Goal: Information Seeking & Learning: Find specific fact

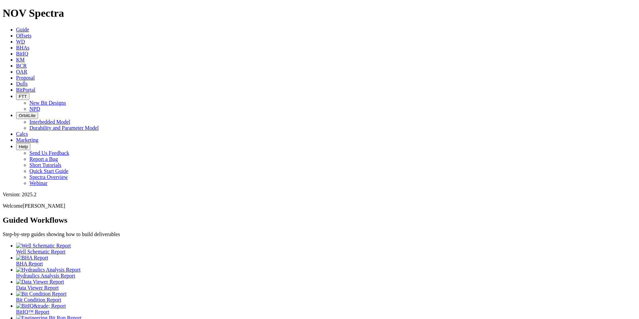
click at [16, 81] on icon at bounding box center [16, 84] width 0 height 6
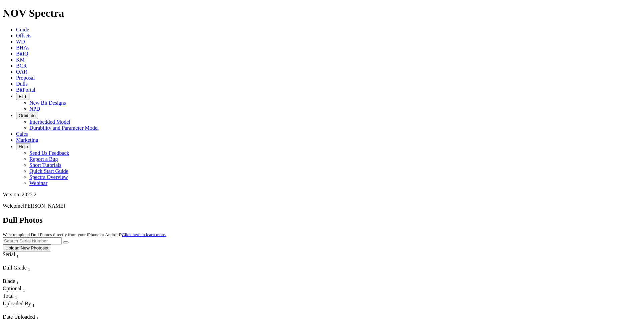
click at [62, 237] on input "text" at bounding box center [32, 240] width 59 height 7
click at [69, 241] on button "submit" at bounding box center [65, 242] width 5 height 2
drag, startPoint x: 510, startPoint y: 31, endPoint x: 464, endPoint y: 26, distance: 46.7
click at [466, 216] on div "Dull Photos Want to upload Dull Photos directly from your iPhone or Android? Cl…" at bounding box center [320, 234] width 634 height 36
click at [63, 241] on button "submit" at bounding box center [65, 242] width 5 height 2
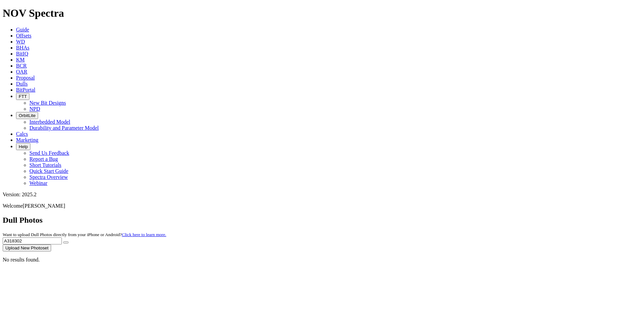
drag, startPoint x: 510, startPoint y: 33, endPoint x: 468, endPoint y: 25, distance: 42.9
click at [469, 216] on div "Dull Photos Want to upload Dull Photos directly from your iPhone or Android? Cl…" at bounding box center [320, 234] width 634 height 36
click at [63, 241] on button "submit" at bounding box center [65, 242] width 5 height 2
drag, startPoint x: 525, startPoint y: 32, endPoint x: 462, endPoint y: 25, distance: 62.9
click at [462, 216] on div "Dull Photos Want to upload Dull Photos directly from your iPhone or Android? Cl…" at bounding box center [320, 234] width 634 height 36
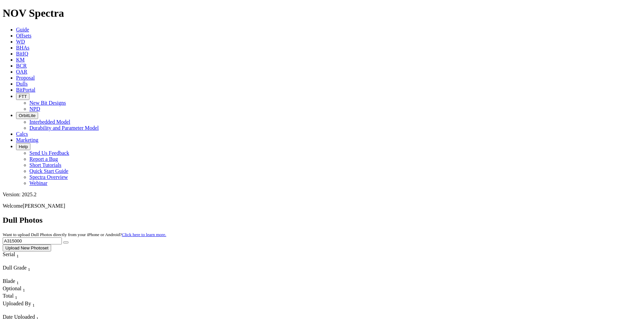
click at [63, 241] on button "submit" at bounding box center [65, 242] width 5 height 2
drag, startPoint x: 502, startPoint y: 31, endPoint x: 463, endPoint y: 30, distance: 39.1
click at [463, 216] on div "Dull Photos Want to upload Dull Photos directly from your iPhone or Android? Cl…" at bounding box center [320, 234] width 634 height 36
click at [63, 241] on button "submit" at bounding box center [65, 242] width 5 height 2
drag, startPoint x: 500, startPoint y: 32, endPoint x: 462, endPoint y: 32, distance: 38.4
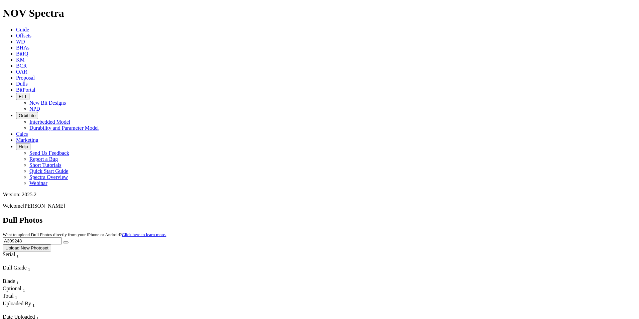
click at [462, 216] on div "Dull Photos Want to upload Dull Photos directly from your iPhone or Android? Cl…" at bounding box center [320, 234] width 634 height 36
click at [63, 241] on button "submit" at bounding box center [65, 242] width 5 height 2
drag, startPoint x: 521, startPoint y: 29, endPoint x: 461, endPoint y: 36, distance: 59.9
click at [461, 216] on div "Dull Photos Want to upload Dull Photos directly from your iPhone or Android? Cl…" at bounding box center [320, 234] width 634 height 36
click at [63, 241] on button "submit" at bounding box center [65, 242] width 5 height 2
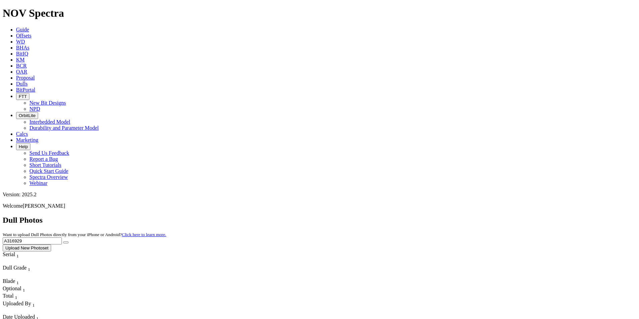
drag, startPoint x: 512, startPoint y: 28, endPoint x: 470, endPoint y: 27, distance: 42.8
click at [470, 216] on div "Dull Photos Want to upload Dull Photos directly from your iPhone or Android? Cl…" at bounding box center [320, 234] width 634 height 36
click at [63, 241] on button "submit" at bounding box center [65, 242] width 5 height 2
drag, startPoint x: 502, startPoint y: 29, endPoint x: 476, endPoint y: 32, distance: 25.8
click at [62, 237] on input "F317629" at bounding box center [32, 240] width 59 height 7
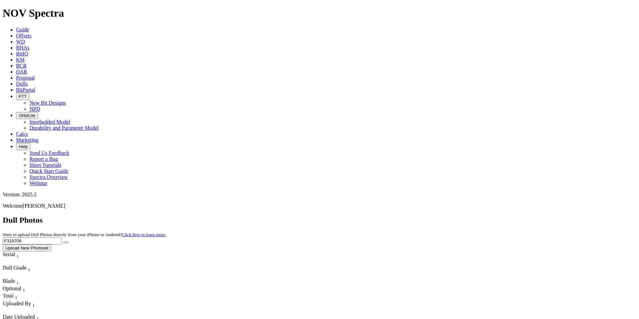
click at [63, 241] on button "submit" at bounding box center [65, 242] width 5 height 2
drag, startPoint x: 517, startPoint y: 27, endPoint x: 469, endPoint y: 32, distance: 48.7
click at [469, 216] on div "Dull Photos Want to upload Dull Photos directly from your iPhone or Android? Cl…" at bounding box center [320, 234] width 634 height 36
click at [66, 242] on icon "submit" at bounding box center [66, 242] width 0 height 0
drag, startPoint x: 510, startPoint y: 30, endPoint x: 465, endPoint y: 30, distance: 44.8
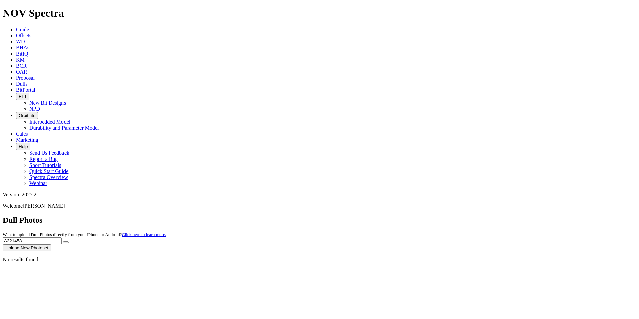
click at [466, 216] on div "Dull Photos Want to upload Dull Photos directly from your iPhone or Android? Cl…" at bounding box center [320, 234] width 634 height 36
click at [63, 241] on button "submit" at bounding box center [65, 242] width 5 height 2
drag, startPoint x: 512, startPoint y: 29, endPoint x: 477, endPoint y: 29, distance: 34.8
click at [62, 237] on input "A321456" at bounding box center [32, 240] width 59 height 7
click at [63, 241] on button "submit" at bounding box center [65, 242] width 5 height 2
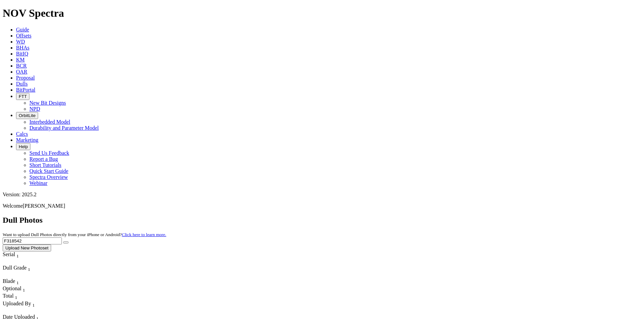
drag, startPoint x: 503, startPoint y: 30, endPoint x: 465, endPoint y: 31, distance: 38.8
click at [465, 216] on div "Dull Photos Want to upload Dull Photos directly from your iPhone or Android? Cl…" at bounding box center [320, 234] width 634 height 36
click at [63, 241] on button "submit" at bounding box center [65, 242] width 5 height 2
drag, startPoint x: 520, startPoint y: 33, endPoint x: 473, endPoint y: 32, distance: 47.1
click at [473, 216] on div "Dull Photos Want to upload Dull Photos directly from your iPhone or Android? Cl…" at bounding box center [320, 234] width 634 height 36
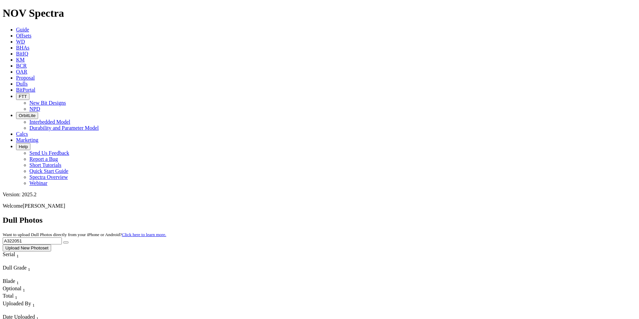
click at [63, 241] on button "submit" at bounding box center [65, 242] width 5 height 2
drag, startPoint x: 499, startPoint y: 26, endPoint x: 465, endPoint y: 29, distance: 33.9
click at [468, 216] on div "Dull Photos Want to upload Dull Photos directly from your iPhone or Android? Cl…" at bounding box center [320, 234] width 634 height 36
click at [63, 241] on button "submit" at bounding box center [65, 242] width 5 height 2
drag, startPoint x: 510, startPoint y: 31, endPoint x: 465, endPoint y: 29, distance: 44.5
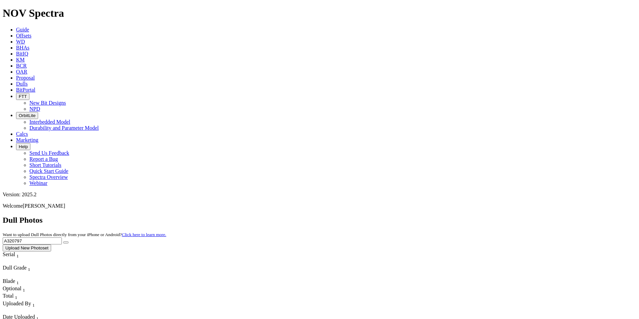
click at [465, 216] on div "Dull Photos Want to upload Dull Photos directly from your iPhone or Android? Cl…" at bounding box center [320, 234] width 634 height 36
click at [63, 241] on button "submit" at bounding box center [65, 242] width 5 height 2
drag, startPoint x: 497, startPoint y: 31, endPoint x: 463, endPoint y: 31, distance: 34.4
click at [463, 216] on div "Dull Photos Want to upload Dull Photos directly from your iPhone or Android? Cl…" at bounding box center [320, 234] width 634 height 36
click at [63, 241] on button "submit" at bounding box center [65, 242] width 5 height 2
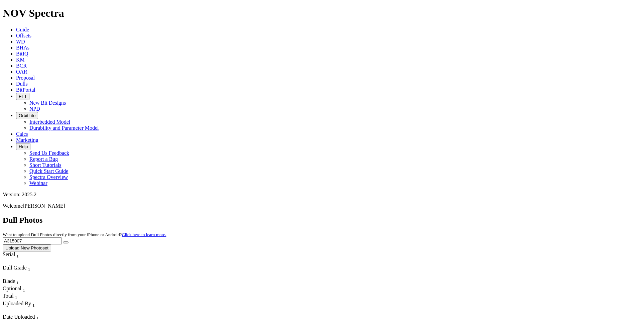
drag, startPoint x: 500, startPoint y: 30, endPoint x: 458, endPoint y: 29, distance: 41.8
click at [459, 216] on div "Dull Photos Want to upload Dull Photos directly from your iPhone or Android? Cl…" at bounding box center [320, 234] width 634 height 36
click at [63, 241] on button "submit" at bounding box center [65, 242] width 5 height 2
drag, startPoint x: 503, startPoint y: 33, endPoint x: 471, endPoint y: 30, distance: 31.6
click at [472, 216] on div "Dull Photos Want to upload Dull Photos directly from your iPhone or Android? Cl…" at bounding box center [320, 234] width 634 height 36
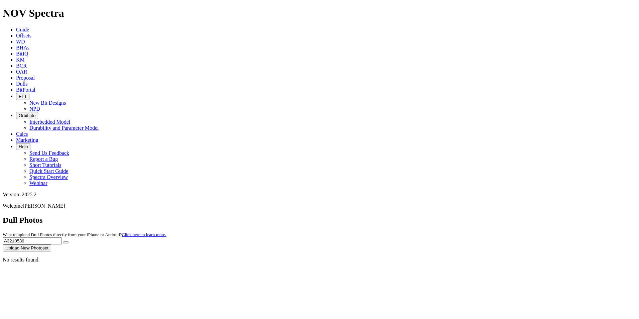
click at [63, 241] on button "submit" at bounding box center [65, 242] width 5 height 2
click at [62, 237] on input "A3210539" at bounding box center [32, 240] width 59 height 7
click at [63, 241] on button "submit" at bounding box center [65, 242] width 5 height 2
drag, startPoint x: 502, startPoint y: 29, endPoint x: 476, endPoint y: 32, distance: 25.9
click at [62, 237] on input "A320539" at bounding box center [32, 240] width 59 height 7
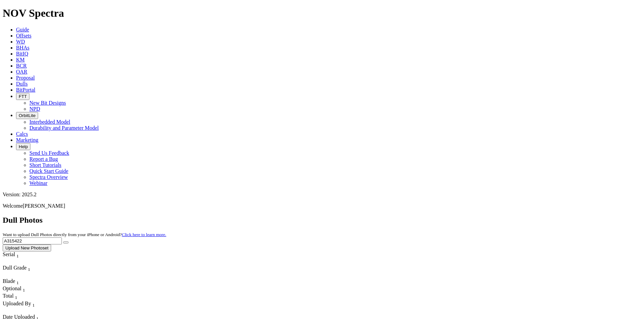
click at [63, 241] on button "submit" at bounding box center [65, 242] width 5 height 2
drag, startPoint x: 524, startPoint y: 28, endPoint x: 459, endPoint y: 28, distance: 64.5
click at [459, 216] on div "Dull Photos Want to upload Dull Photos directly from your iPhone or Android? Cl…" at bounding box center [320, 234] width 634 height 36
click at [63, 241] on button "submit" at bounding box center [65, 242] width 5 height 2
drag, startPoint x: 514, startPoint y: 30, endPoint x: 475, endPoint y: 31, distance: 38.4
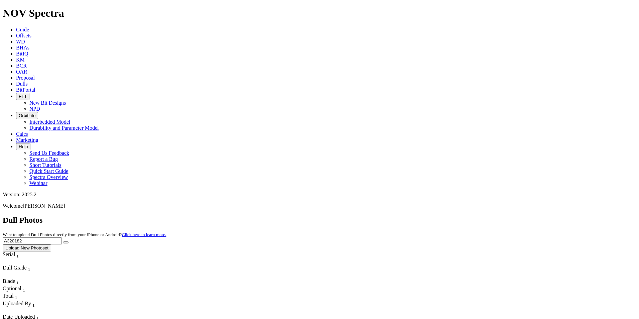
click at [475, 216] on div "Dull Photos Want to upload Dull Photos directly from your iPhone or Android? Cl…" at bounding box center [320, 234] width 634 height 36
click at [63, 241] on button "submit" at bounding box center [65, 242] width 5 height 2
drag, startPoint x: 513, startPoint y: 30, endPoint x: 467, endPoint y: 30, distance: 46.8
click at [467, 216] on div "Dull Photos Want to upload Dull Photos directly from your iPhone or Android? Cl…" at bounding box center [320, 234] width 634 height 36
click at [63, 241] on button "submit" at bounding box center [65, 242] width 5 height 2
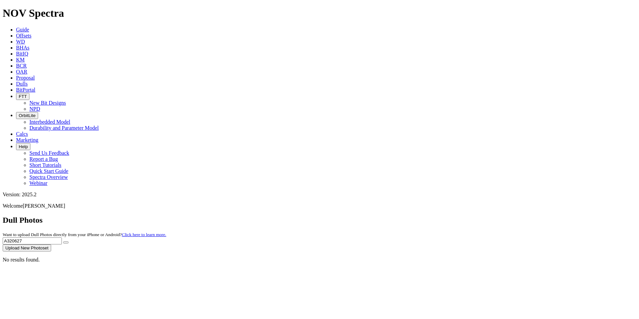
drag, startPoint x: 513, startPoint y: 32, endPoint x: 453, endPoint y: 29, distance: 59.9
click at [453, 216] on div "Dull Photos Want to upload Dull Photos directly from your iPhone or Android? Cl…" at bounding box center [320, 234] width 634 height 36
click at [63, 241] on button "submit" at bounding box center [65, 242] width 5 height 2
drag, startPoint x: 514, startPoint y: 33, endPoint x: 475, endPoint y: 24, distance: 40.3
click at [475, 216] on div "Dull Photos Want to upload Dull Photos directly from your iPhone or Android? Cl…" at bounding box center [320, 234] width 634 height 36
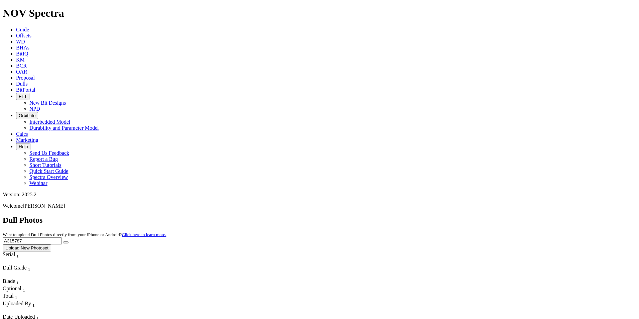
click at [63, 241] on button "submit" at bounding box center [65, 242] width 5 height 2
drag, startPoint x: 491, startPoint y: 30, endPoint x: 468, endPoint y: 30, distance: 22.4
click at [468, 216] on div "Dull Photos Want to upload Dull Photos directly from your iPhone or Android? Cl…" at bounding box center [320, 234] width 634 height 36
click at [66, 242] on icon "submit" at bounding box center [66, 242] width 0 height 0
drag, startPoint x: 513, startPoint y: 26, endPoint x: 466, endPoint y: 26, distance: 46.8
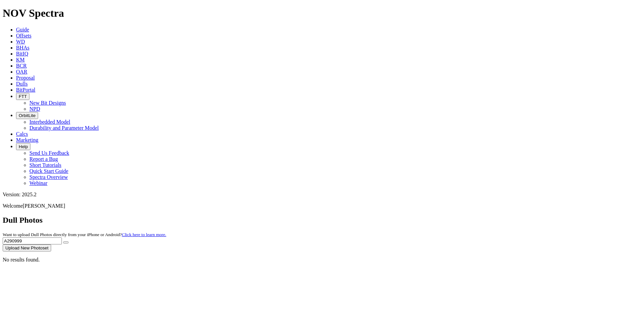
click at [466, 216] on div "Dull Photos Want to upload Dull Photos directly from your iPhone or Android? Cl…" at bounding box center [320, 234] width 634 height 36
click at [63, 241] on button "submit" at bounding box center [65, 242] width 5 height 2
drag, startPoint x: 505, startPoint y: 29, endPoint x: 451, endPoint y: 34, distance: 53.6
click at [452, 216] on div "Dull Photos Want to upload Dull Photos directly from your iPhone or Android? Cl…" at bounding box center [320, 234] width 634 height 36
click at [63, 241] on button "submit" at bounding box center [65, 242] width 5 height 2
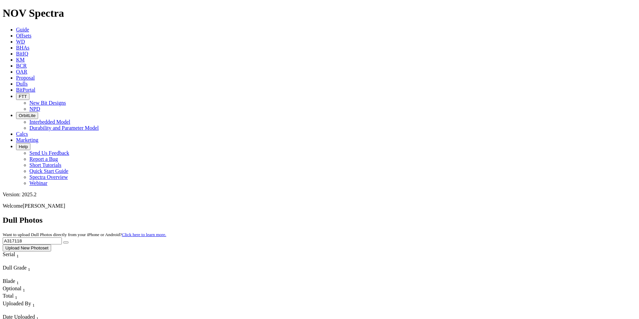
drag, startPoint x: 505, startPoint y: 32, endPoint x: 467, endPoint y: 30, distance: 37.5
click at [468, 216] on div "Dull Photos Want to upload Dull Photos directly from your iPhone or Android? Cl…" at bounding box center [320, 234] width 634 height 36
click at [63, 241] on button "submit" at bounding box center [65, 242] width 5 height 2
drag, startPoint x: 508, startPoint y: 30, endPoint x: 457, endPoint y: 32, distance: 51.1
click at [457, 216] on div "Dull Photos Want to upload Dull Photos directly from your iPhone or Android? Cl…" at bounding box center [320, 234] width 634 height 36
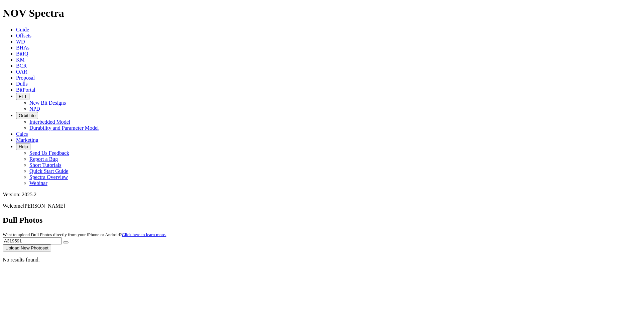
click at [63, 241] on button "submit" at bounding box center [65, 242] width 5 height 2
drag, startPoint x: 510, startPoint y: 33, endPoint x: 470, endPoint y: 24, distance: 41.4
click at [470, 216] on div "Dull Photos Want to upload Dull Photos directly from your iPhone or Android? Cl…" at bounding box center [320, 234] width 634 height 36
click at [63, 241] on button "submit" at bounding box center [65, 242] width 5 height 2
drag, startPoint x: 505, startPoint y: 30, endPoint x: 462, endPoint y: 28, distance: 43.2
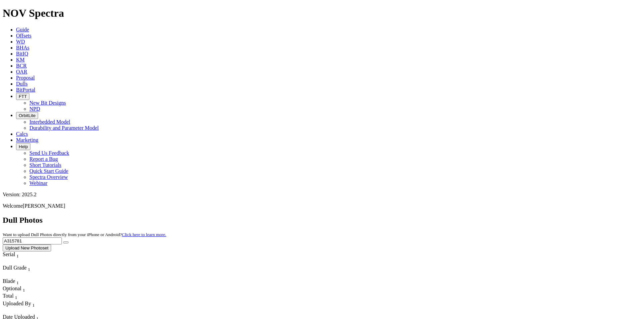
click at [462, 216] on div "Dull Photos Want to upload Dull Photos directly from your iPhone or Android? Cl…" at bounding box center [320, 234] width 634 height 36
click at [63, 241] on button "submit" at bounding box center [65, 242] width 5 height 2
drag, startPoint x: 501, startPoint y: 34, endPoint x: 501, endPoint y: 30, distance: 4.1
click at [501, 216] on div "Dull Photos Want to upload Dull Photos directly from your iPhone or Android? Cl…" at bounding box center [320, 234] width 634 height 36
drag, startPoint x: 501, startPoint y: 30, endPoint x: 467, endPoint y: 31, distance: 34.1
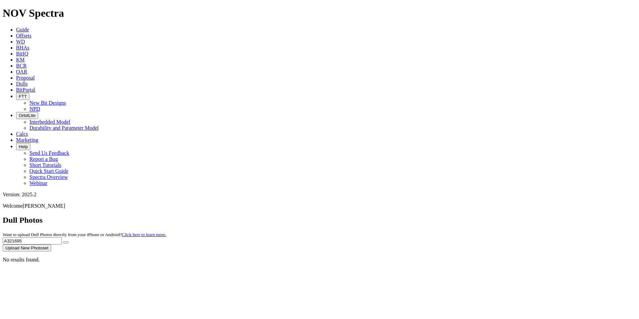
click at [467, 216] on div "Dull Photos Want to upload Dull Photos directly from your iPhone or Android? Cl…" at bounding box center [320, 234] width 634 height 36
click at [63, 241] on button "submit" at bounding box center [65, 242] width 5 height 2
drag, startPoint x: 509, startPoint y: 28, endPoint x: 454, endPoint y: 28, distance: 55.5
click at [459, 216] on div "Dull Photos Want to upload Dull Photos directly from your iPhone or Android? Cl…" at bounding box center [320, 234] width 634 height 36
click at [63, 241] on button "submit" at bounding box center [65, 242] width 5 height 2
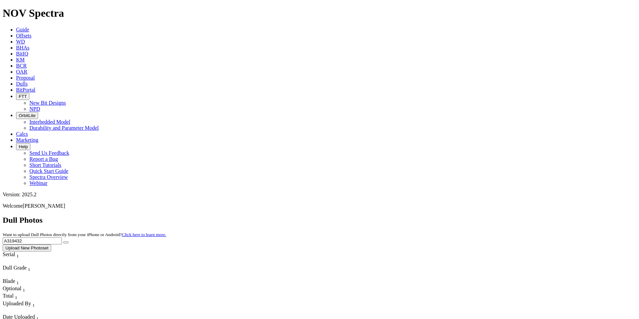
drag, startPoint x: 514, startPoint y: 29, endPoint x: 450, endPoint y: 29, distance: 63.8
click at [453, 216] on div "Dull Photos Want to upload Dull Photos directly from your iPhone or Android? Cl…" at bounding box center [320, 234] width 634 height 36
click at [63, 241] on button "submit" at bounding box center [65, 242] width 5 height 2
drag, startPoint x: 503, startPoint y: 25, endPoint x: 457, endPoint y: 30, distance: 46.0
click at [464, 216] on div "Dull Photos Want to upload Dull Photos directly from your iPhone or Android? Cl…" at bounding box center [320, 234] width 634 height 36
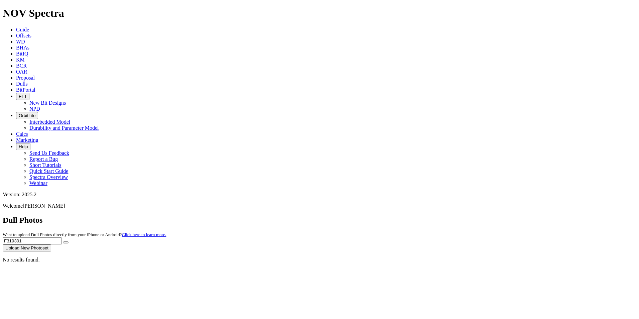
click at [63, 241] on button "submit" at bounding box center [65, 242] width 5 height 2
drag, startPoint x: 500, startPoint y: 29, endPoint x: 459, endPoint y: 29, distance: 41.8
click at [459, 216] on div "Dull Photos Want to upload Dull Photos directly from your iPhone or Android? Cl…" at bounding box center [320, 234] width 634 height 36
click at [63, 241] on button "submit" at bounding box center [65, 242] width 5 height 2
drag, startPoint x: 498, startPoint y: 28, endPoint x: 447, endPoint y: 36, distance: 51.2
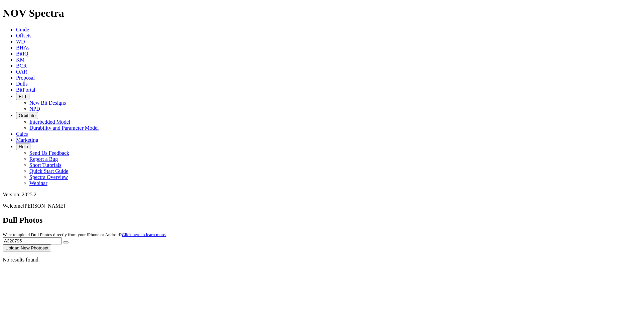
click at [447, 216] on div "Dull Photos Want to upload Dull Photos directly from your iPhone or Android? Cl…" at bounding box center [320, 234] width 634 height 36
click at [63, 241] on button "submit" at bounding box center [65, 242] width 5 height 2
drag, startPoint x: 514, startPoint y: 31, endPoint x: 476, endPoint y: 28, distance: 38.2
click at [476, 216] on div "Dull Photos Want to upload Dull Photos directly from your iPhone or Android? Cl…" at bounding box center [320, 234] width 634 height 36
click at [63, 241] on button "submit" at bounding box center [65, 242] width 5 height 2
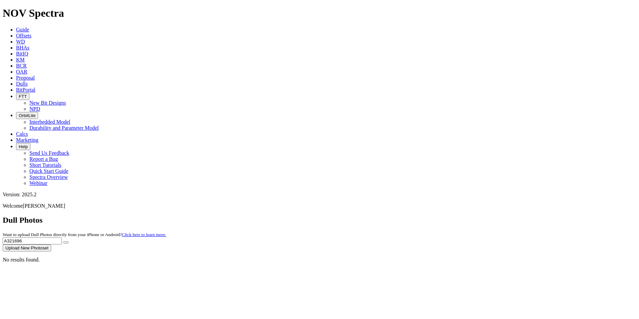
drag, startPoint x: 507, startPoint y: 28, endPoint x: 472, endPoint y: 29, distance: 35.1
click at [472, 216] on div "Dull Photos Want to upload Dull Photos directly from your iPhone or Android? Cl…" at bounding box center [320, 234] width 634 height 36
click at [63, 241] on button "submit" at bounding box center [65, 242] width 5 height 2
drag, startPoint x: 525, startPoint y: 28, endPoint x: 459, endPoint y: 24, distance: 66.6
click at [459, 216] on div "Dull Photos Want to upload Dull Photos directly from your iPhone or Android? Cl…" at bounding box center [320, 234] width 634 height 36
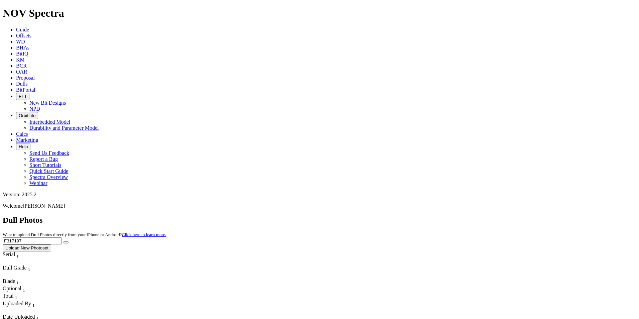
click at [63, 241] on button "submit" at bounding box center [65, 242] width 5 height 2
drag, startPoint x: 502, startPoint y: 31, endPoint x: 468, endPoint y: 27, distance: 34.3
click at [473, 216] on div "Dull Photos Want to upload Dull Photos directly from your iPhone or Android? Cl…" at bounding box center [320, 234] width 634 height 36
click at [63, 241] on button "submit" at bounding box center [65, 242] width 5 height 2
click at [62, 237] on input "F317193" at bounding box center [32, 240] width 59 height 7
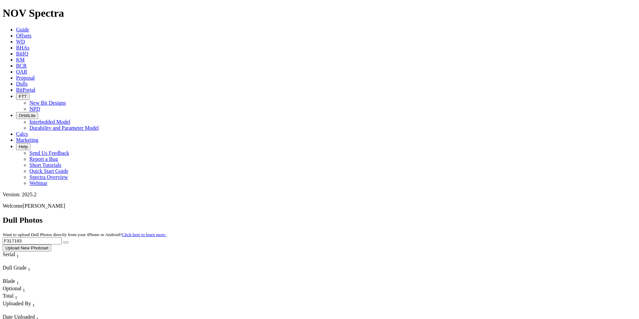
drag, startPoint x: 502, startPoint y: 29, endPoint x: 462, endPoint y: 28, distance: 39.8
click at [464, 216] on div "Dull Photos Want to upload Dull Photos directly from your iPhone or Android? Cl…" at bounding box center [320, 234] width 634 height 36
click at [63, 241] on button "submit" at bounding box center [65, 242] width 5 height 2
drag, startPoint x: 499, startPoint y: 30, endPoint x: 469, endPoint y: 32, distance: 30.8
click at [469, 216] on div "Dull Photos Want to upload Dull Photos directly from your iPhone or Android? Cl…" at bounding box center [320, 234] width 634 height 36
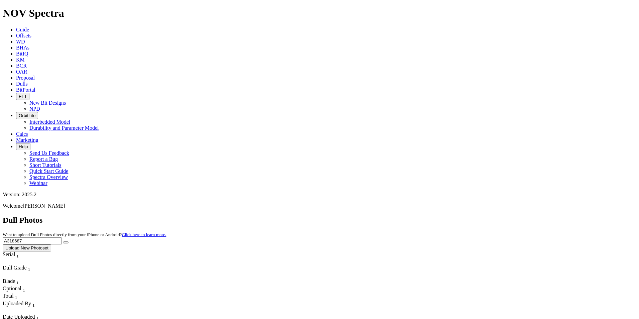
click at [63, 241] on button "submit" at bounding box center [65, 242] width 5 height 2
drag, startPoint x: 511, startPoint y: 29, endPoint x: 439, endPoint y: 47, distance: 74.6
click at [63, 241] on button "submit" at bounding box center [65, 242] width 5 height 2
drag, startPoint x: 504, startPoint y: 33, endPoint x: 445, endPoint y: 32, distance: 58.8
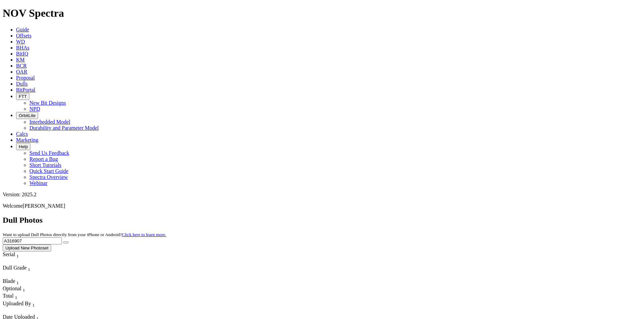
click at [445, 216] on div "Dull Photos Want to upload Dull Photos directly from your iPhone or Android? Cl…" at bounding box center [320, 234] width 634 height 36
type input "A321131"
click at [63, 241] on button "submit" at bounding box center [65, 242] width 5 height 2
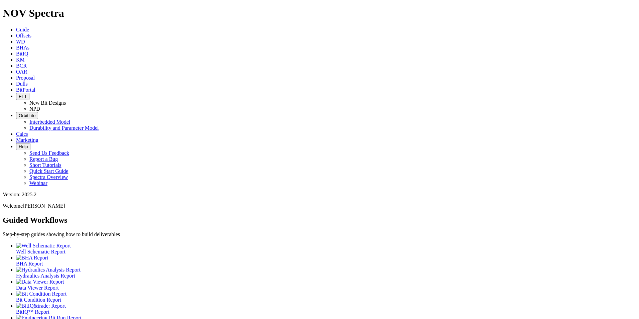
click at [28, 81] on link "Dulls" at bounding box center [22, 84] width 12 height 6
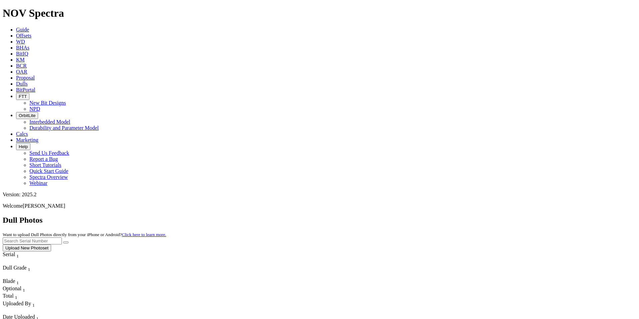
click at [62, 237] on input "text" at bounding box center [32, 240] width 59 height 7
type input "A322753"
click at [63, 241] on button "submit" at bounding box center [65, 242] width 5 height 2
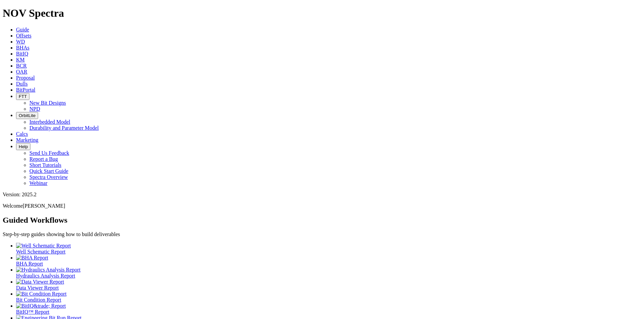
click at [28, 81] on span "Dulls" at bounding box center [22, 84] width 12 height 6
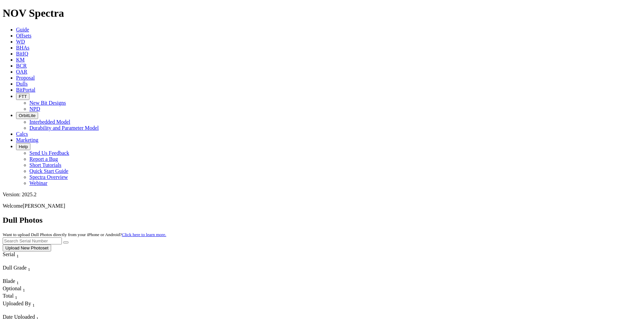
click at [62, 237] on input "text" at bounding box center [32, 240] width 59 height 7
click at [63, 241] on button "submit" at bounding box center [65, 242] width 5 height 2
drag, startPoint x: 501, startPoint y: 31, endPoint x: 459, endPoint y: 27, distance: 43.0
click at [459, 216] on div "Dull Photos Want to upload Dull Photos directly from your iPhone or Android? Cl…" at bounding box center [320, 234] width 634 height 36
click at [63, 241] on button "submit" at bounding box center [65, 242] width 5 height 2
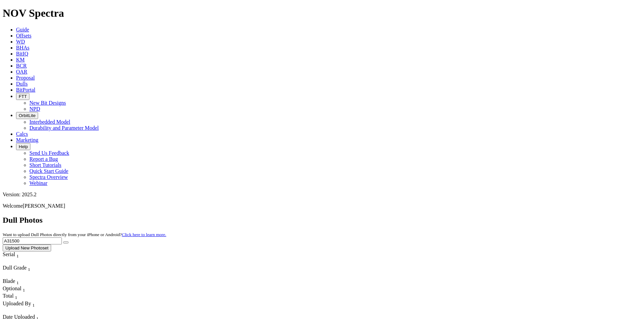
click at [62, 237] on input "A31500" at bounding box center [32, 240] width 59 height 7
click at [63, 241] on button "submit" at bounding box center [65, 242] width 5 height 2
drag, startPoint x: 510, startPoint y: 32, endPoint x: 467, endPoint y: 32, distance: 43.4
click at [467, 216] on div "Dull Photos Want to upload Dull Photos directly from your iPhone or Android? Cl…" at bounding box center [320, 234] width 634 height 36
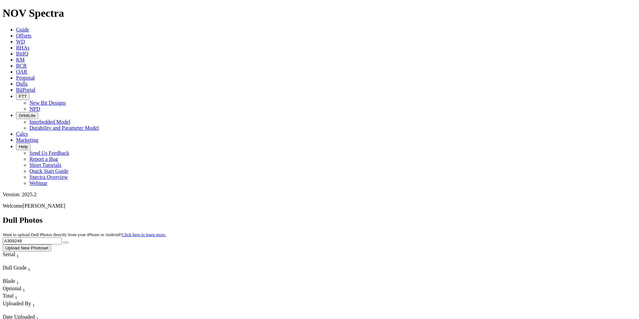
click at [63, 241] on button "submit" at bounding box center [65, 242] width 5 height 2
drag, startPoint x: 507, startPoint y: 30, endPoint x: 478, endPoint y: 30, distance: 29.7
click at [62, 237] on input "A309248" at bounding box center [32, 240] width 59 height 7
click at [63, 241] on button "submit" at bounding box center [65, 242] width 5 height 2
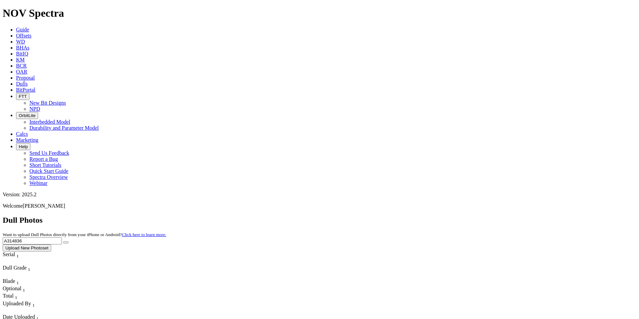
drag, startPoint x: 489, startPoint y: 30, endPoint x: 460, endPoint y: 27, distance: 29.2
click at [460, 216] on div "Dull Photos Want to upload Dull Photos directly from your iPhone or Android? Cl…" at bounding box center [320, 234] width 634 height 36
click at [63, 241] on button "submit" at bounding box center [65, 242] width 5 height 2
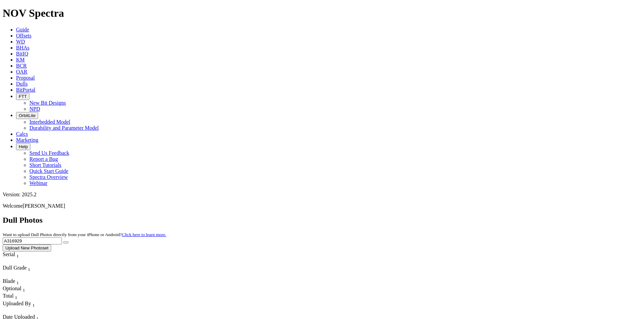
drag, startPoint x: 512, startPoint y: 29, endPoint x: 450, endPoint y: 19, distance: 62.7
click at [63, 241] on button "submit" at bounding box center [65, 242] width 5 height 2
click at [62, 237] on input "A321130" at bounding box center [32, 240] width 59 height 7
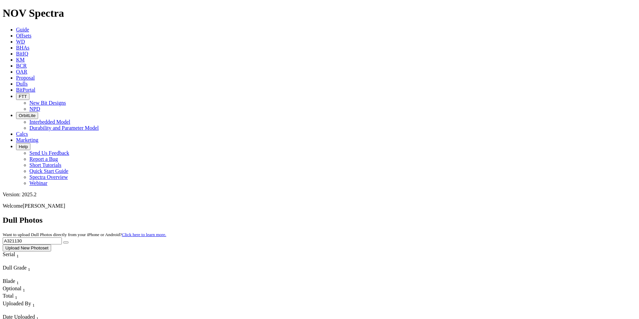
drag, startPoint x: 506, startPoint y: 30, endPoint x: 462, endPoint y: 31, distance: 44.1
click at [462, 216] on div "Dull Photos Want to upload Dull Photos directly from your iPhone or Android? Cl…" at bounding box center [320, 234] width 634 height 36
click at [63, 241] on button "submit" at bounding box center [65, 242] width 5 height 2
drag, startPoint x: 501, startPoint y: 26, endPoint x: 457, endPoint y: 23, distance: 44.9
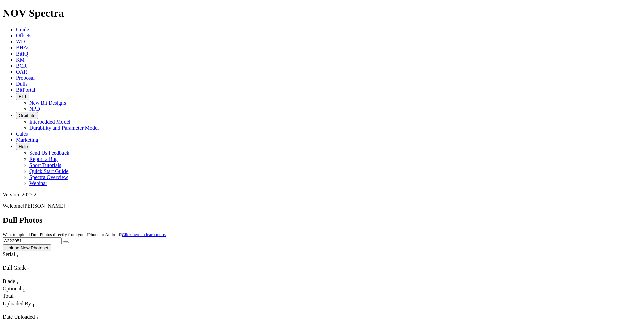
click at [457, 216] on div "Dull Photos Want to upload Dull Photos directly from your iPhone or Android? Cl…" at bounding box center [320, 234] width 634 height 36
click at [63, 241] on button "submit" at bounding box center [65, 242] width 5 height 2
drag, startPoint x: 502, startPoint y: 30, endPoint x: 467, endPoint y: 30, distance: 34.8
click at [467, 216] on div "Dull Photos Want to upload Dull Photos directly from your iPhone or Android? Cl…" at bounding box center [320, 234] width 634 height 36
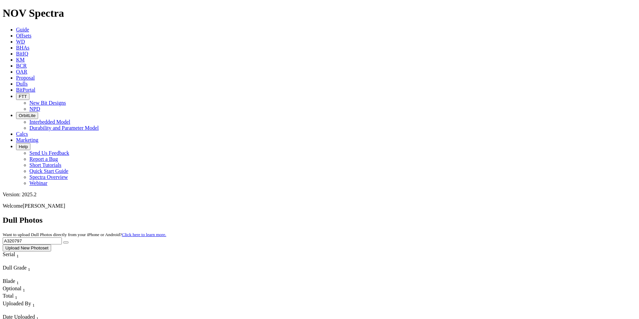
click at [62, 237] on input "A320797" at bounding box center [32, 240] width 59 height 7
drag, startPoint x: 513, startPoint y: 31, endPoint x: 465, endPoint y: 28, distance: 47.9
click at [465, 216] on div "Dull Photos Want to upload Dull Photos directly from your iPhone or Android? Cl…" at bounding box center [320, 234] width 634 height 36
type input "A315781"
click at [63, 241] on button "submit" at bounding box center [65, 242] width 5 height 2
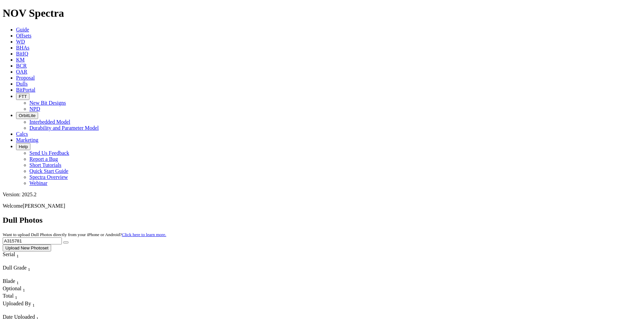
drag, startPoint x: 502, startPoint y: 26, endPoint x: 443, endPoint y: 19, distance: 59.9
click at [443, 216] on div "Dull Photos Want to upload Dull Photos directly from your iPhone or Android? Cl…" at bounding box center [320, 234] width 634 height 36
click at [63, 241] on button "submit" at bounding box center [65, 242] width 5 height 2
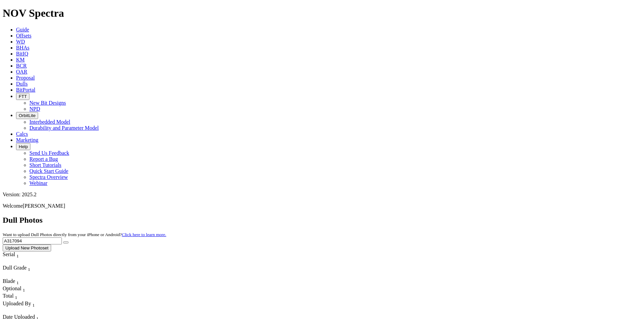
drag, startPoint x: 509, startPoint y: 28, endPoint x: 445, endPoint y: 23, distance: 64.4
click at [445, 216] on div "Dull Photos Want to upload Dull Photos directly from your iPhone or Android? Cl…" at bounding box center [320, 234] width 634 height 36
click at [63, 241] on button "submit" at bounding box center [65, 242] width 5 height 2
drag, startPoint x: 501, startPoint y: 31, endPoint x: 463, endPoint y: 33, distance: 38.5
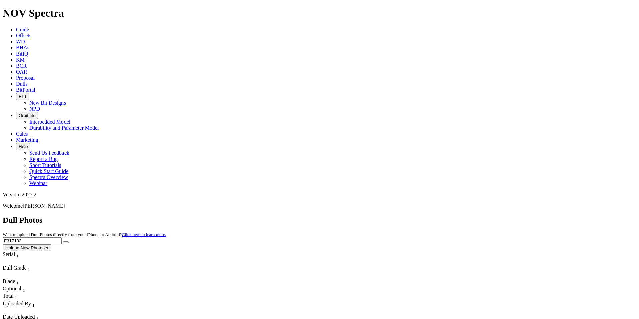
click at [462, 216] on div "Dull Photos Want to upload Dull Photos directly from your iPhone or Android? Cl…" at bounding box center [320, 234] width 634 height 36
click at [63, 241] on button "submit" at bounding box center [65, 242] width 5 height 2
click at [69, 241] on button "submit" at bounding box center [65, 242] width 5 height 2
drag, startPoint x: 520, startPoint y: 29, endPoint x: 451, endPoint y: 26, distance: 69.3
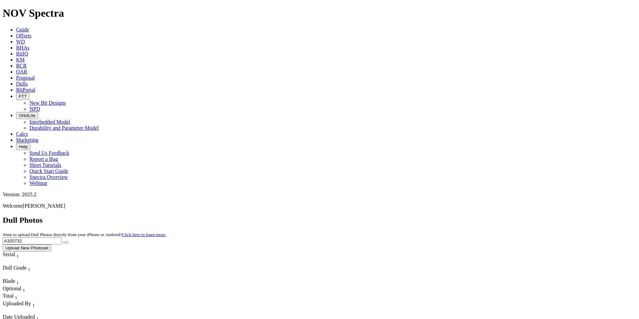
click at [451, 216] on div "Dull Photos Want to upload Dull Photos directly from your iPhone or Android? Cl…" at bounding box center [320, 234] width 634 height 36
click at [63, 241] on button "submit" at bounding box center [65, 242] width 5 height 2
drag, startPoint x: 513, startPoint y: 30, endPoint x: 457, endPoint y: 24, distance: 57.2
click at [454, 216] on div "Dull Photos Want to upload Dull Photos directly from your iPhone or Android? Cl…" at bounding box center [320, 234] width 634 height 36
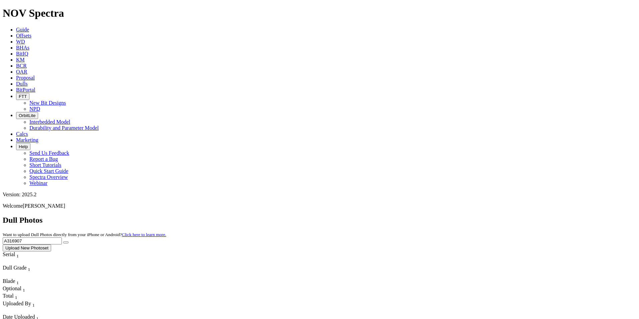
type input "A316907"
click at [63, 241] on button "submit" at bounding box center [65, 242] width 5 height 2
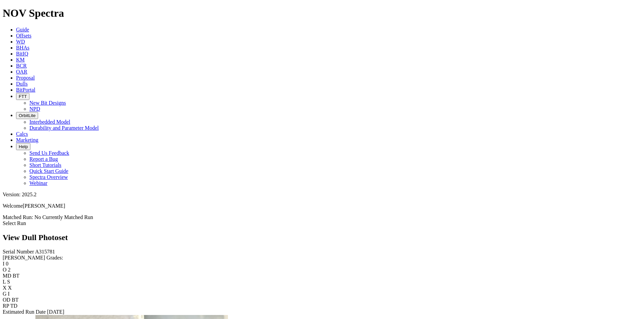
scroll to position [1335, 0]
click at [28, 81] on span "Dulls" at bounding box center [22, 84] width 12 height 6
drag, startPoint x: 264, startPoint y: 148, endPoint x: 230, endPoint y: 131, distance: 38.1
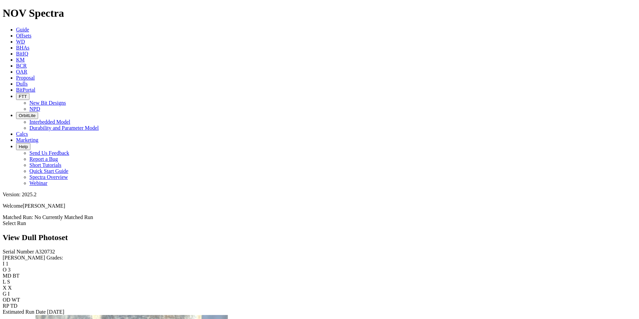
click at [45, 249] on div "Serial Number A320732 [PERSON_NAME] Grades: I 1 O 3 MD BT L S X X G I OD WT RP …" at bounding box center [320, 282] width 634 height 66
